Goal: Ask a question

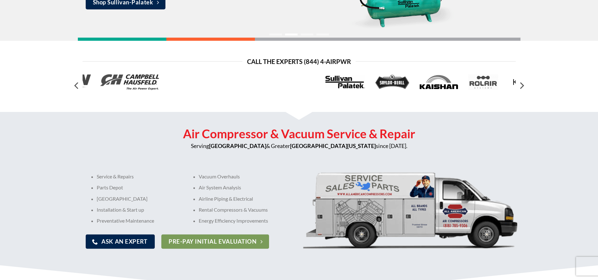
scroll to position [188, 0]
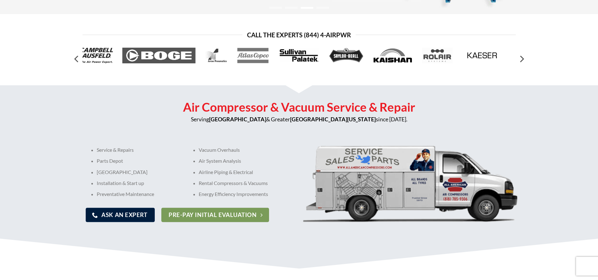
click at [120, 219] on span "Ask An Expert" at bounding box center [124, 215] width 46 height 9
